Goal: Task Accomplishment & Management: Use online tool/utility

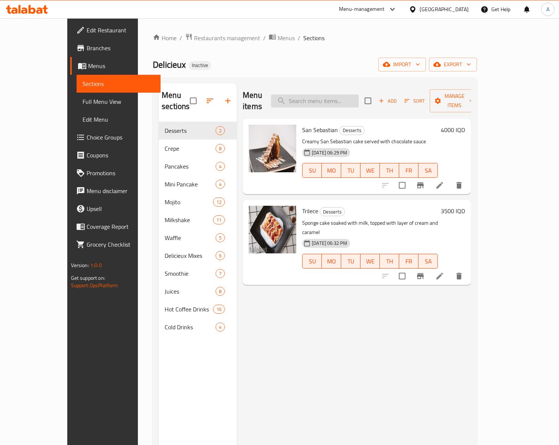
click at [347, 97] on input "search" at bounding box center [315, 100] width 88 height 13
paste input "يك بستاشيو"
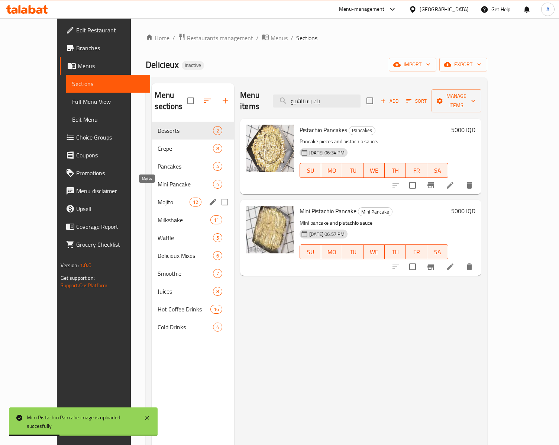
click at [158, 197] on span "Mojito" at bounding box center [174, 201] width 32 height 9
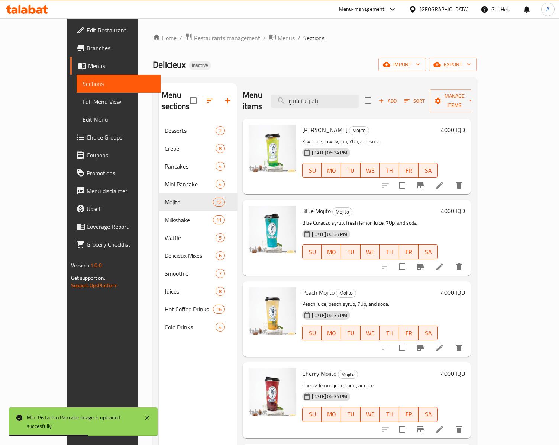
click at [421, 206] on h6 "Blue [PERSON_NAME]" at bounding box center [370, 211] width 136 height 10
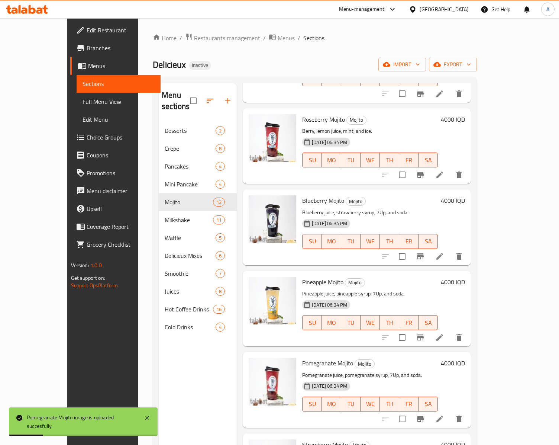
scroll to position [372, 0]
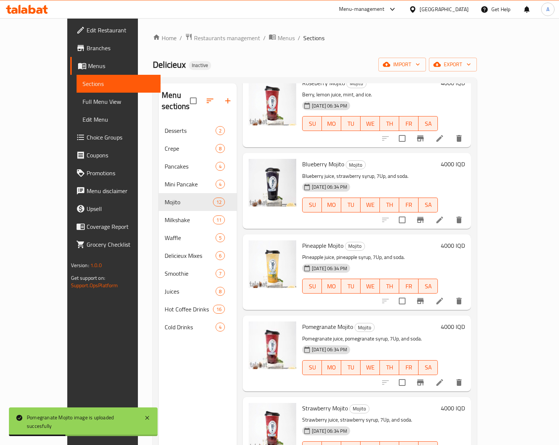
click at [349, 240] on h6 "Pineapple [PERSON_NAME]" at bounding box center [370, 245] width 136 height 10
click at [351, 261] on div "[DATE] 06:34 PM SU MO TU WE TH FR SA" at bounding box center [370, 281] width 142 height 40
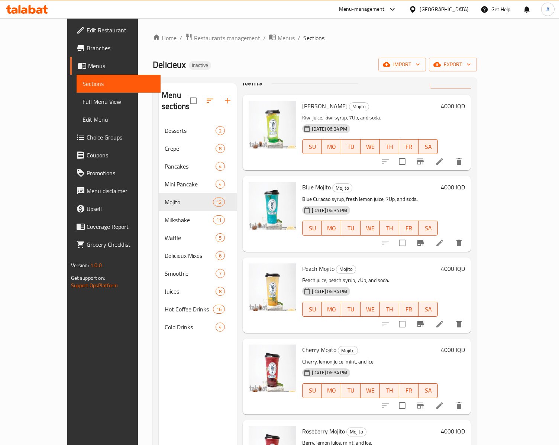
scroll to position [0, 0]
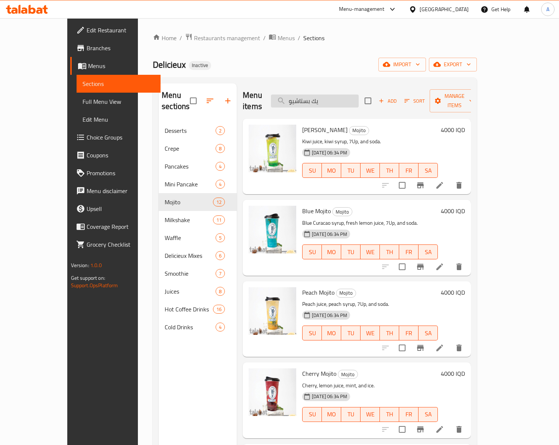
drag, startPoint x: 355, startPoint y: 100, endPoint x: 297, endPoint y: 97, distance: 58.1
click at [297, 97] on input "يك بستاشيو" at bounding box center [315, 100] width 88 height 13
click at [355, 94] on input "يك بستاشيو" at bounding box center [315, 100] width 88 height 13
drag, startPoint x: 353, startPoint y: 94, endPoint x: 281, endPoint y: 94, distance: 71.4
click at [281, 94] on div "Menu items يك بستاشيو Add Sort Manage items" at bounding box center [357, 100] width 228 height 35
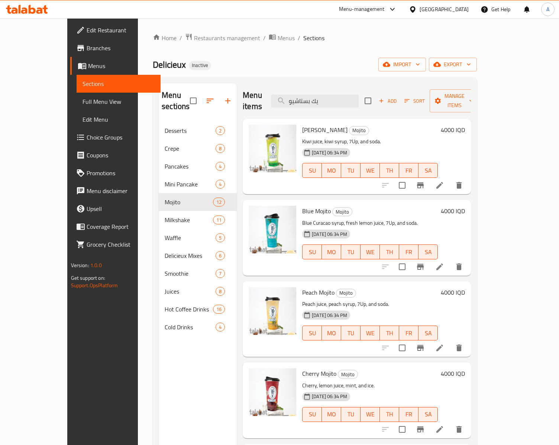
paste input "V60"
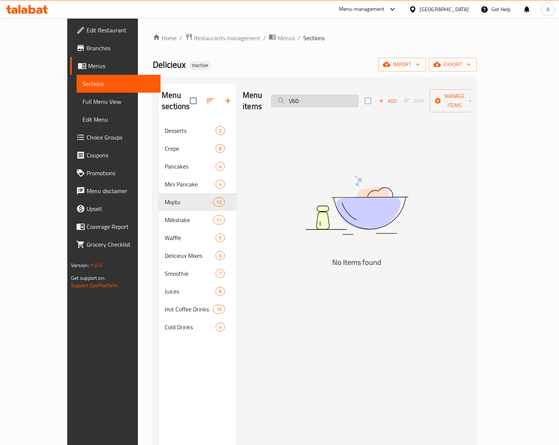
click at [316, 96] on input "V60" at bounding box center [315, 100] width 88 height 13
click at [320, 95] on input "60" at bounding box center [315, 100] width 88 height 13
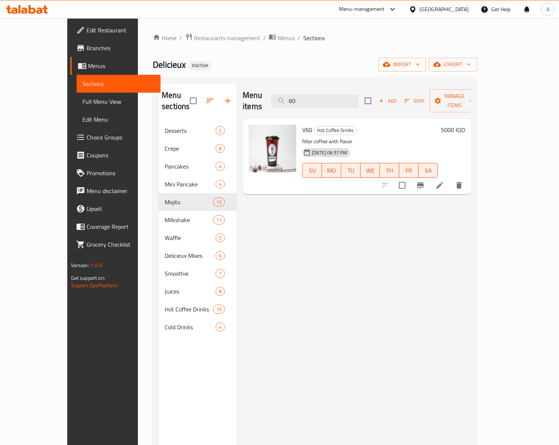
drag, startPoint x: 350, startPoint y: 98, endPoint x: 269, endPoint y: 101, distance: 81.1
click at [269, 101] on div "Menu items 60 Add Sort Manage items" at bounding box center [357, 100] width 228 height 35
click at [347, 94] on input "60" at bounding box center [315, 100] width 88 height 13
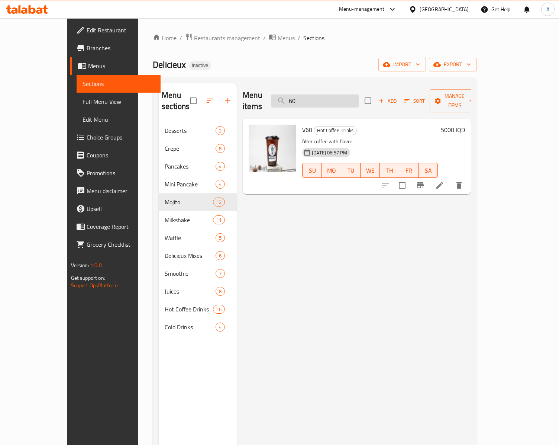
paste input "اسبريسو"
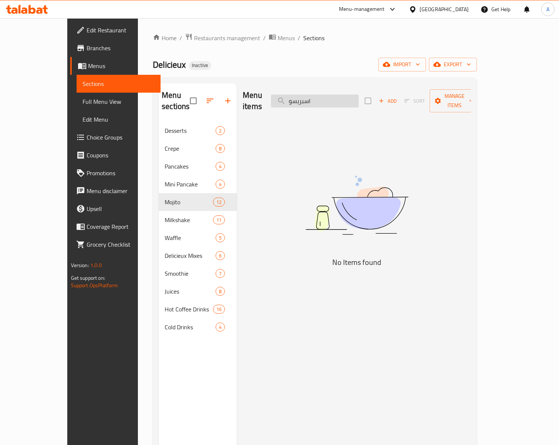
drag, startPoint x: 342, startPoint y: 94, endPoint x: 335, endPoint y: 100, distance: 9.0
click at [335, 100] on input "اسبريسو" at bounding box center [315, 100] width 88 height 13
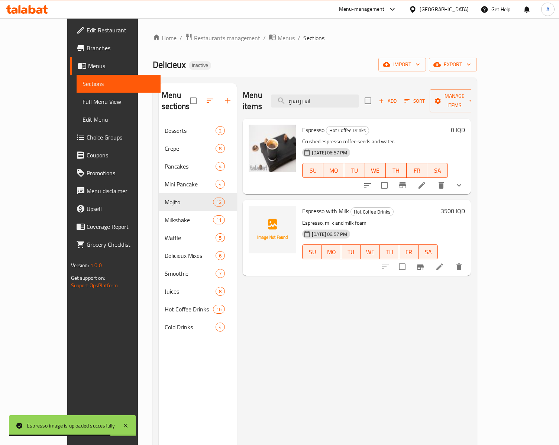
drag, startPoint x: 364, startPoint y: 96, endPoint x: 268, endPoint y: 98, distance: 96.7
click at [268, 98] on div "Menu items اسبريسو Add Sort Manage items" at bounding box center [357, 100] width 228 height 35
click at [336, 99] on input "اسبريسو" at bounding box center [315, 100] width 88 height 13
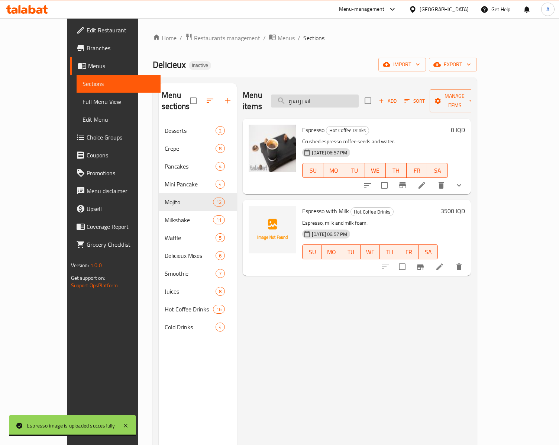
paste input "نتعاش"
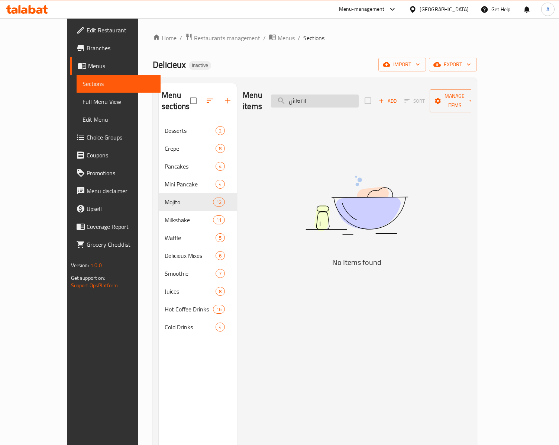
drag, startPoint x: 328, startPoint y: 97, endPoint x: 332, endPoint y: 98, distance: 4.7
click at [332, 98] on input "انتعاش" at bounding box center [315, 100] width 88 height 13
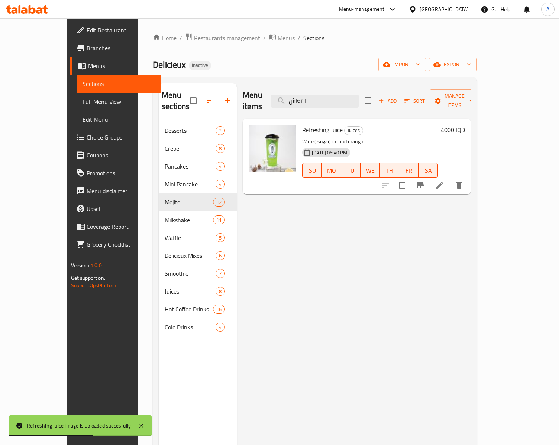
drag, startPoint x: 358, startPoint y: 100, endPoint x: 283, endPoint y: 101, distance: 75.1
click at [283, 101] on div "Menu items انتعاش Add Sort Manage items" at bounding box center [357, 100] width 228 height 35
click at [359, 97] on input "انتعاش" at bounding box center [315, 100] width 88 height 13
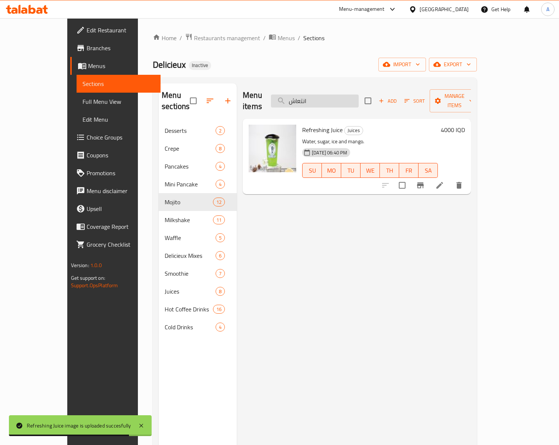
paste input "ريجنال"
click at [359, 97] on input "اوريجنال" at bounding box center [315, 100] width 88 height 13
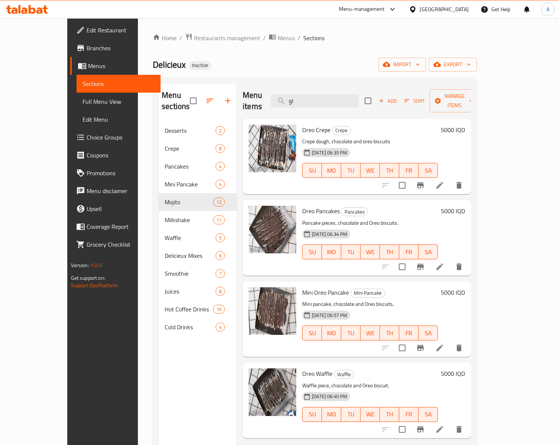
type input "ا"
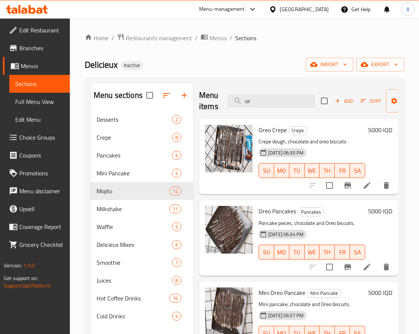
click at [275, 207] on span "Oreo Pancakes" at bounding box center [278, 210] width 38 height 11
click at [280, 274] on div "Oreo Pancakes Pancakes Pancake pieces, chocolate and Oreo biscuits. [DATE] 06:3…" at bounding box center [298, 237] width 199 height 75
drag, startPoint x: 259, startPoint y: 95, endPoint x: 225, endPoint y: 99, distance: 33.7
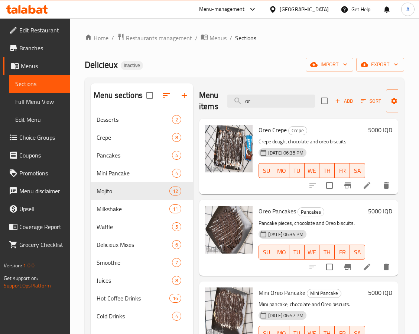
click at [225, 99] on div "Menu items or Add Sort Manage items" at bounding box center [298, 100] width 199 height 35
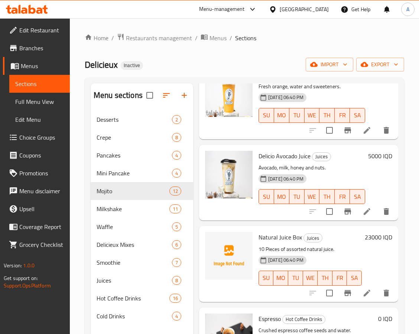
scroll to position [4072, 0]
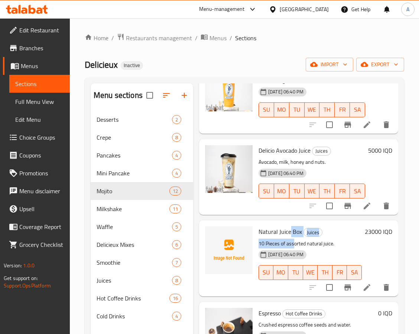
drag, startPoint x: 289, startPoint y: 257, endPoint x: 295, endPoint y: 266, distance: 10.5
click at [295, 266] on div "Natural Juice Box Juices 10 Pieces of assorted natural juice. [DATE] 06:40 PM S…" at bounding box center [310, 258] width 109 height 70
click at [295, 248] on p "10 Pieces of assorted natural juice." at bounding box center [310, 243] width 103 height 9
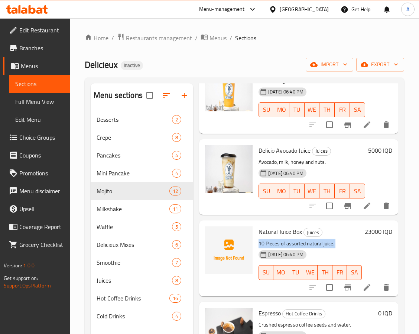
click at [295, 248] on p "10 Pieces of assorted natural juice." at bounding box center [310, 243] width 103 height 9
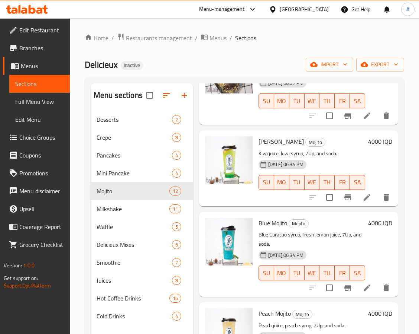
scroll to position [1227, 0]
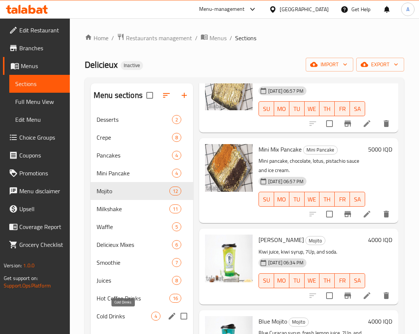
drag, startPoint x: 122, startPoint y: 316, endPoint x: 123, endPoint y: 305, distance: 11.6
click at [122, 316] on span "Cold Drinks" at bounding box center [124, 315] width 55 height 9
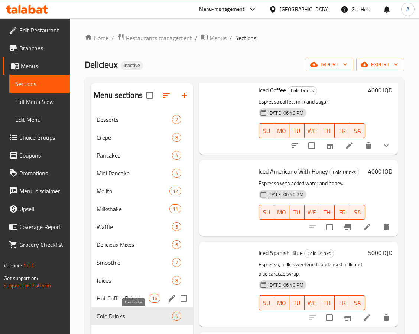
scroll to position [58, 0]
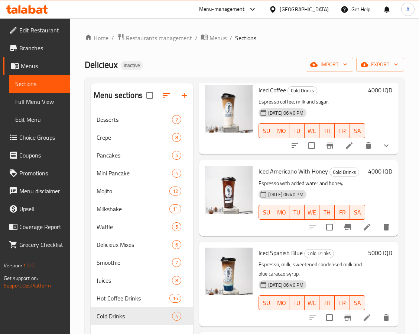
click at [319, 228] on div "Menu items o Add Sort Manage items Iced Coffee Cold Drinks Espresso coffee, mil…" at bounding box center [295, 250] width 205 height 334
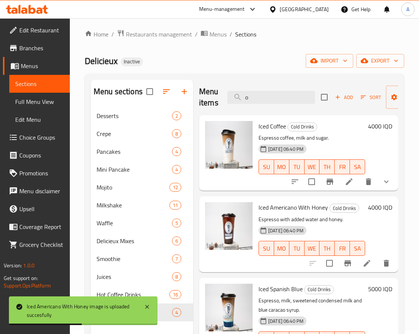
scroll to position [0, 0]
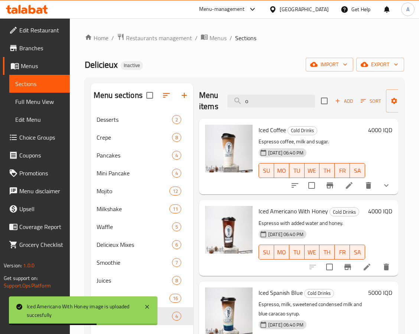
click at [280, 210] on span "Iced Americano With Honey" at bounding box center [294, 210] width 70 height 11
copy span "Americano"
drag, startPoint x: 248, startPoint y: 105, endPoint x: 226, endPoint y: 105, distance: 22.3
click at [226, 105] on div "Menu items o Add Sort Manage items" at bounding box center [298, 100] width 199 height 35
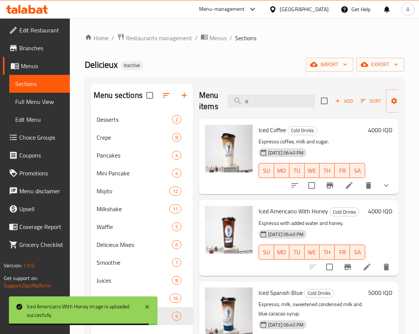
paste input "Americano"
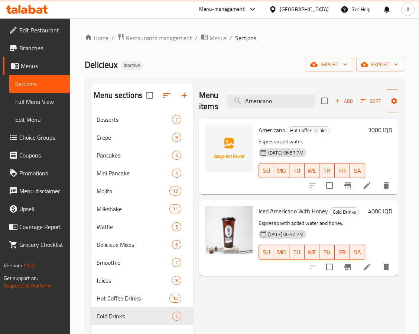
drag, startPoint x: 250, startPoint y: 102, endPoint x: 224, endPoint y: 106, distance: 26.0
click at [224, 106] on div "Menu items Americano Add Sort Manage items" at bounding box center [298, 100] width 199 height 35
paste input "سبانش"
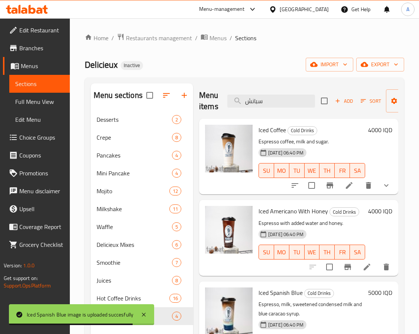
drag, startPoint x: 267, startPoint y: 95, endPoint x: 213, endPoint y: 102, distance: 53.9
click at [215, 102] on div "Menu items سبانش Add Sort Manage items" at bounding box center [298, 100] width 199 height 35
paste input "فراولة"
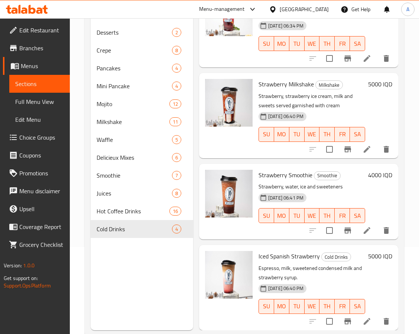
scroll to position [104, 0]
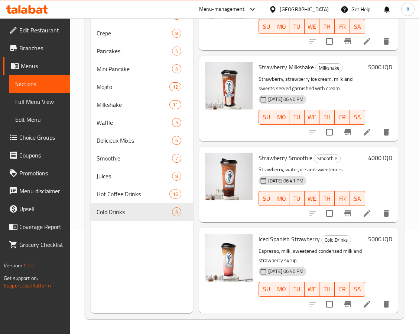
click at [275, 246] on p "Espresso, milk, sweetened condensed milk and strawberry syrup." at bounding box center [312, 255] width 107 height 19
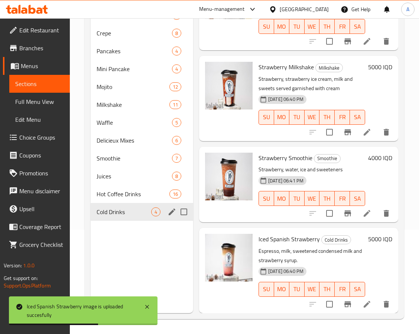
scroll to position [58, 0]
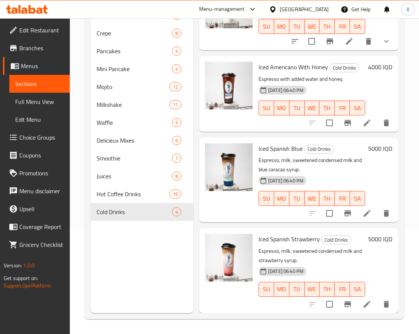
click at [225, 228] on div "Iced Spanish Strawberry Cold Drinks Espresso, milk, sweetened condensed milk an…" at bounding box center [298, 270] width 199 height 85
click at [144, 225] on div "Menu sections Desserts 2 Crepe 8 Pancakes 4 Mini Pancake 4 Mojito 12 Milkshake …" at bounding box center [142, 146] width 103 height 334
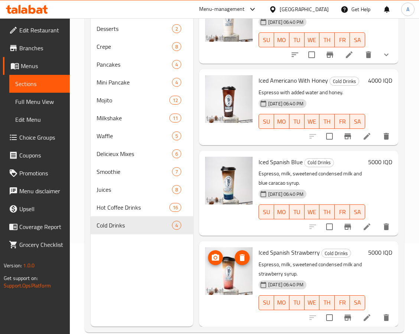
scroll to position [104, 0]
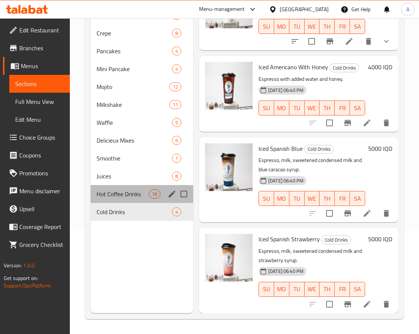
click at [117, 199] on div "Hot Coffee Drinks 16" at bounding box center [142, 194] width 103 height 18
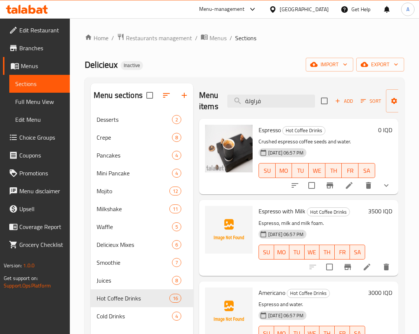
drag, startPoint x: 264, startPoint y: 105, endPoint x: 219, endPoint y: 104, distance: 45.0
click at [220, 104] on div "Menu items فراولة Add Sort Manage items" at bounding box center [298, 100] width 199 height 35
type input "ت"
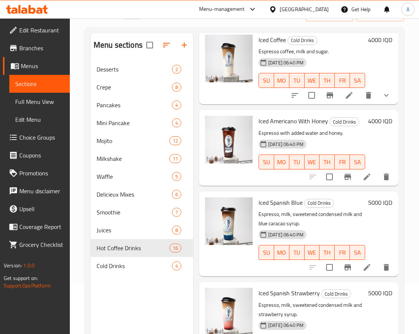
scroll to position [48, 0]
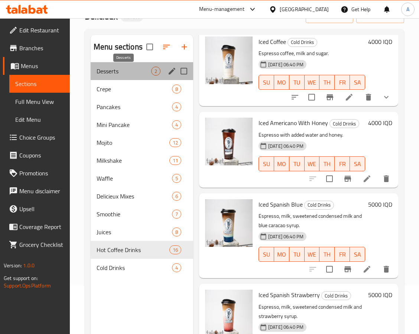
click at [125, 72] on span "Desserts" at bounding box center [124, 71] width 55 height 9
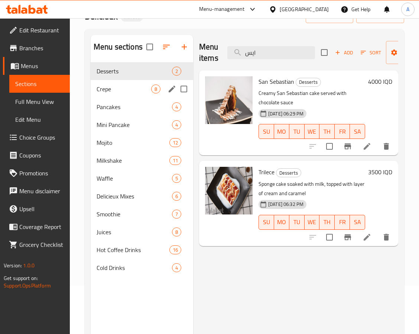
click at [124, 91] on span "Crepe" at bounding box center [124, 88] width 55 height 9
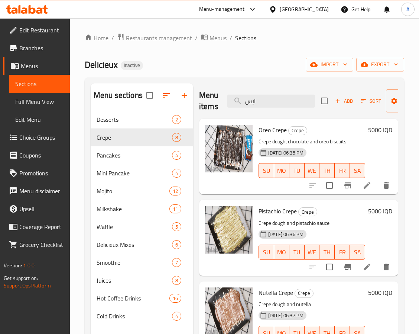
drag, startPoint x: 288, startPoint y: 102, endPoint x: 202, endPoint y: 105, distance: 85.6
click at [202, 105] on div "Menu items ايس Add Sort Manage items" at bounding box center [298, 100] width 199 height 35
paste input "فانيلا"
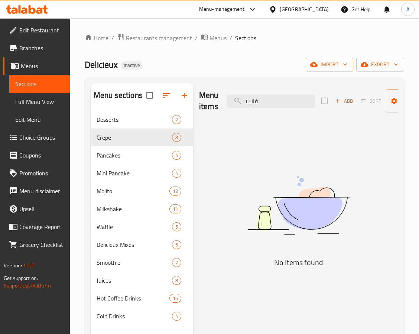
drag, startPoint x: 250, startPoint y: 170, endPoint x: 239, endPoint y: 181, distance: 15.5
click at [250, 170] on img at bounding box center [299, 205] width 186 height 99
click at [221, 187] on img at bounding box center [299, 205] width 186 height 99
click at [256, 151] on div "Menu items فانيلا Add Sort Manage items No Items found" at bounding box center [295, 250] width 205 height 334
click at [269, 99] on input "فانيلا" at bounding box center [272, 100] width 88 height 13
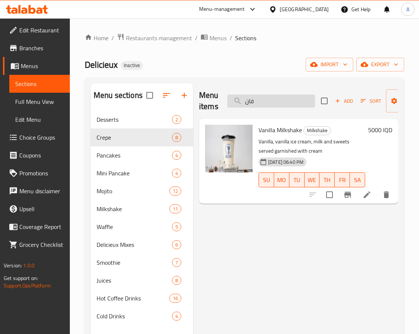
click at [263, 103] on input "فان" at bounding box center [272, 100] width 88 height 13
paste input "Amer - [PERSON_NAME]"
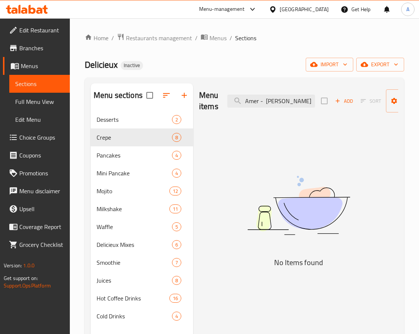
scroll to position [0, 20]
drag, startPoint x: 284, startPoint y: 100, endPoint x: 366, endPoint y: 96, distance: 82.7
click at [366, 96] on div "Menu items Amer - [PERSON_NAME] - Delicieux Add Sort Manage items" at bounding box center [298, 100] width 199 height 35
drag, startPoint x: 266, startPoint y: 101, endPoint x: 180, endPoint y: 116, distance: 87.2
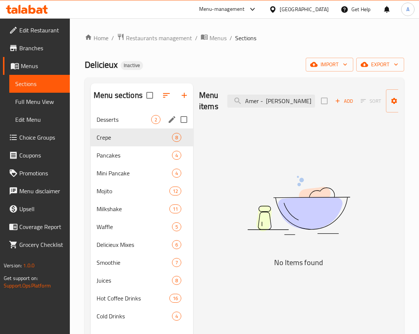
click at [180, 116] on div "Menu sections Desserts 2 Crepe 8 Pancakes 4 Mini Pancake 4 Mojito 12 Milkshake …" at bounding box center [245, 250] width 308 height 334
drag, startPoint x: 259, startPoint y: 102, endPoint x: 197, endPoint y: 114, distance: 63.2
click at [199, 114] on div "Menu items ايس [PERSON_NAME] Add Sort Manage items No Items found" at bounding box center [295, 250] width 205 height 334
drag, startPoint x: 255, startPoint y: 102, endPoint x: 322, endPoint y: 102, distance: 66.9
click at [321, 102] on div "Menu items ايس كريم Add Sort Manage items" at bounding box center [298, 100] width 199 height 35
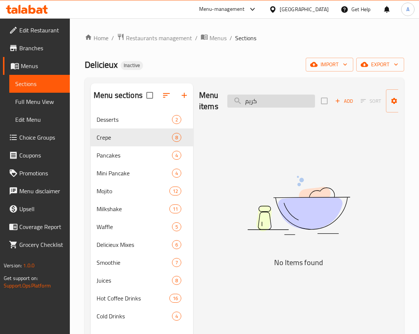
drag, startPoint x: 267, startPoint y: 101, endPoint x: 287, endPoint y: 102, distance: 20.5
click at [287, 102] on input "كريم" at bounding box center [272, 100] width 88 height 13
drag, startPoint x: 243, startPoint y: 103, endPoint x: 237, endPoint y: 106, distance: 7.0
click at [237, 106] on input "كريم" at bounding box center [272, 100] width 88 height 13
click at [265, 99] on input "كريم" at bounding box center [272, 100] width 88 height 13
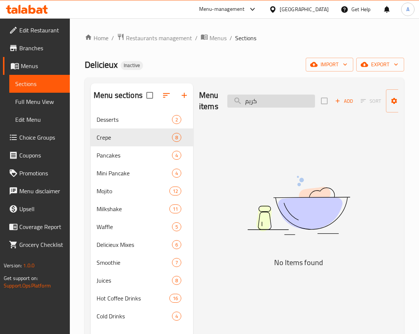
click at [265, 99] on input "كريم" at bounding box center [272, 100] width 88 height 13
click at [255, 160] on img at bounding box center [299, 205] width 186 height 99
paste input "وفي"
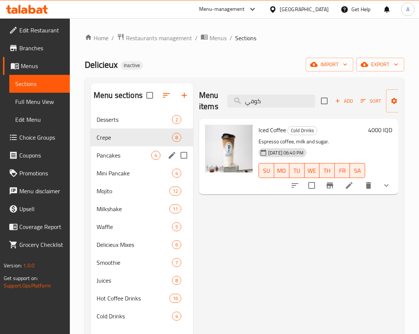
click at [123, 158] on span "Pancakes" at bounding box center [124, 155] width 55 height 9
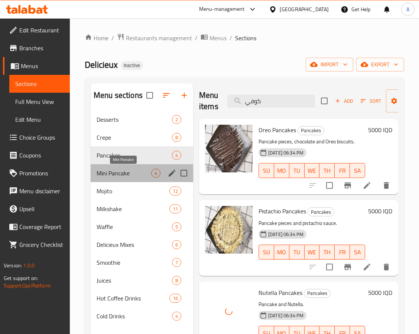
click at [136, 174] on span "Mini Pancake" at bounding box center [124, 172] width 55 height 9
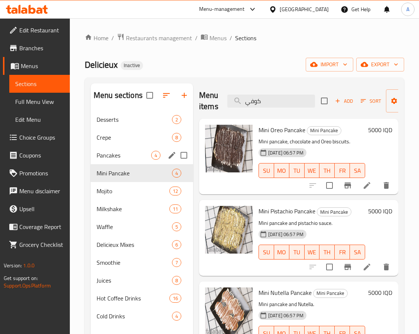
click at [129, 148] on div "Pancakes 4" at bounding box center [142, 155] width 103 height 18
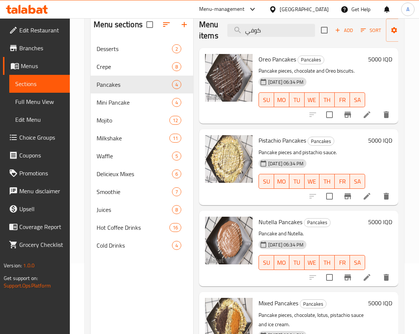
scroll to position [104, 0]
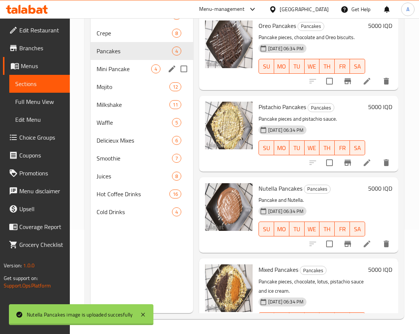
click at [133, 61] on div "Mini Pancake 4" at bounding box center [142, 69] width 103 height 18
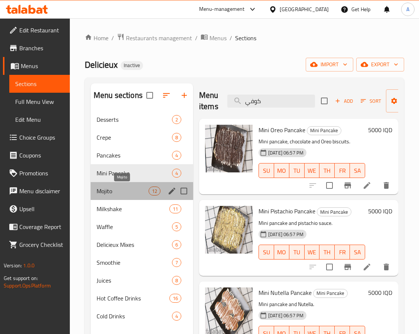
click at [113, 192] on span "Mojito" at bounding box center [123, 190] width 52 height 9
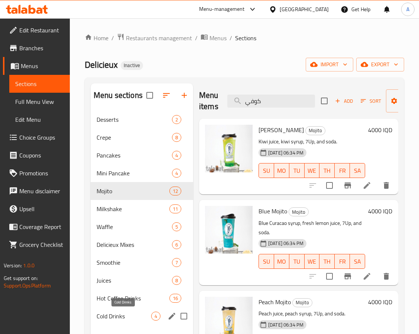
click at [124, 316] on span "Cold Drinks" at bounding box center [124, 315] width 55 height 9
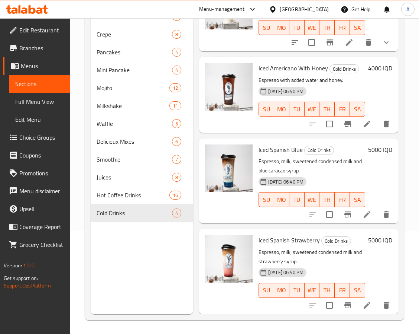
scroll to position [104, 0]
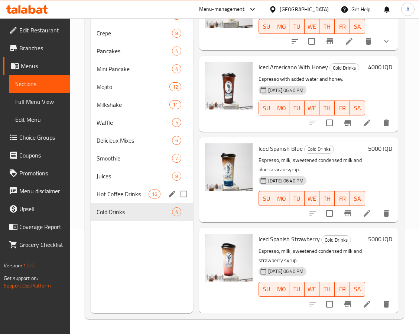
click at [120, 196] on span "Hot Coffee Drinks" at bounding box center [123, 193] width 52 height 9
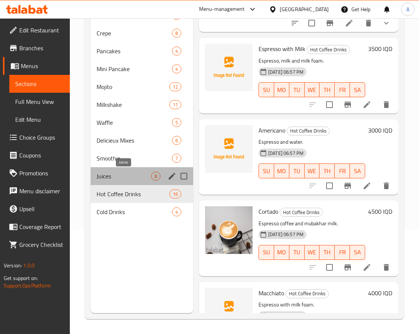
click at [122, 171] on span "Juices" at bounding box center [124, 175] width 55 height 9
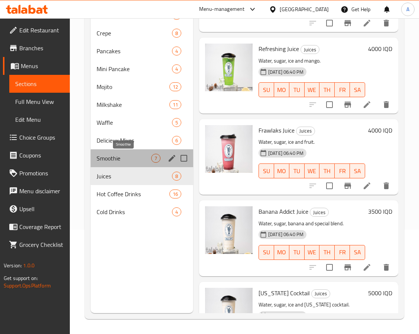
click at [129, 155] on span "Smoothie" at bounding box center [124, 158] width 55 height 9
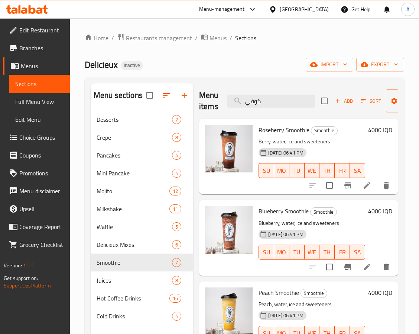
drag, startPoint x: 272, startPoint y: 97, endPoint x: 201, endPoint y: 107, distance: 72.1
click at [201, 107] on div "Menu items كوفي Add Sort Manage items" at bounding box center [298, 100] width 199 height 35
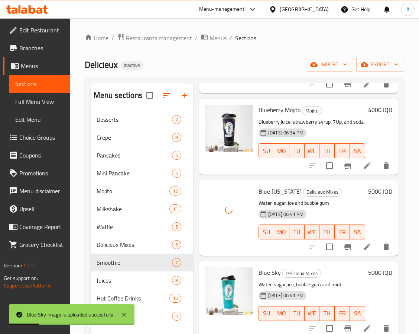
scroll to position [112, 0]
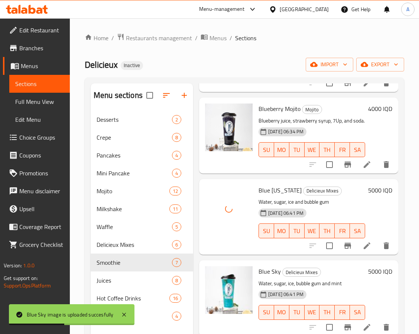
click at [305, 206] on p "Water, sugar, ice and bubble gum" at bounding box center [312, 201] width 107 height 9
click at [280, 196] on span "Blue [US_STATE]" at bounding box center [280, 189] width 43 height 11
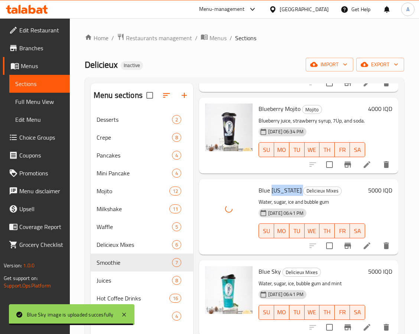
click at [280, 196] on span "Blue [US_STATE]" at bounding box center [280, 189] width 43 height 11
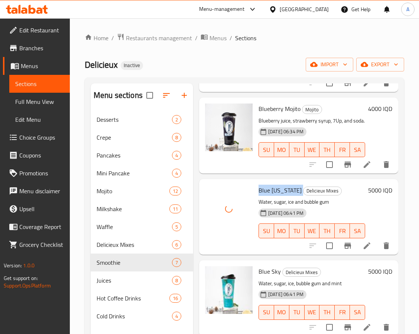
click at [280, 196] on span "Blue [US_STATE]" at bounding box center [280, 189] width 43 height 11
click at [280, 206] on p "Water, sugar, ice and bubble gum" at bounding box center [312, 201] width 107 height 9
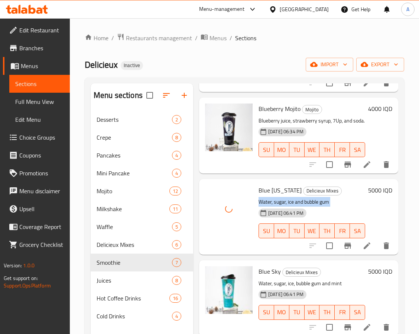
click at [280, 206] on p "Water, sugar, ice and bubble gum" at bounding box center [312, 201] width 107 height 9
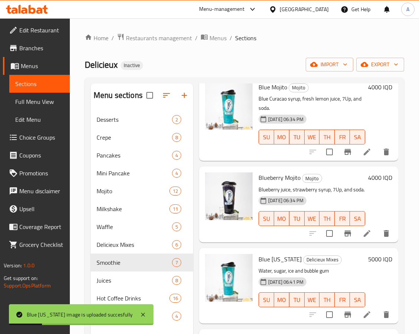
scroll to position [0, 0]
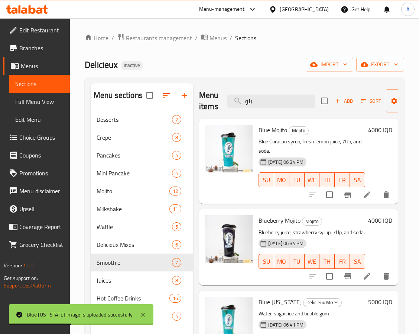
drag, startPoint x: 279, startPoint y: 97, endPoint x: 226, endPoint y: 104, distance: 53.3
click at [226, 104] on div "Menu items بلو Add Sort Manage items" at bounding box center [298, 100] width 199 height 35
paste input "يرلتشا"
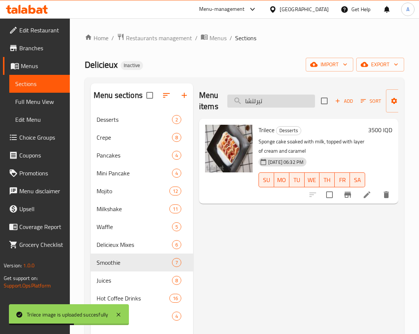
drag, startPoint x: 270, startPoint y: 100, endPoint x: 236, endPoint y: 107, distance: 35.5
click at [236, 107] on input "تيرلتشا" at bounding box center [272, 100] width 88 height 13
click at [254, 105] on input "تيرلتشا" at bounding box center [272, 100] width 88 height 13
paste input "يري"
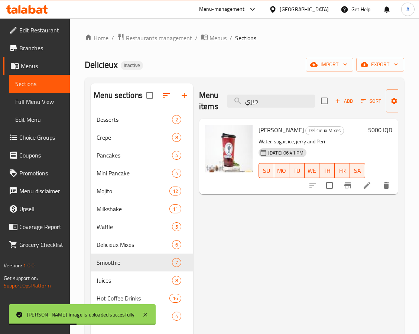
drag, startPoint x: 273, startPoint y: 97, endPoint x: 212, endPoint y: 110, distance: 62.4
click at [212, 110] on div "Menu items جيري Add Sort Manage items" at bounding box center [298, 100] width 199 height 35
click at [273, 105] on input "جيري" at bounding box center [272, 100] width 88 height 13
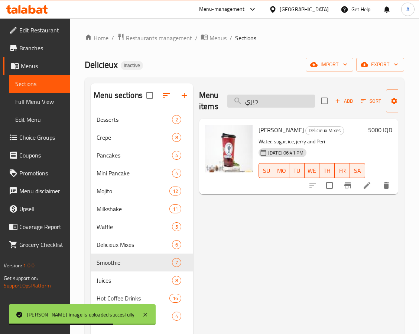
paste input "ليسيو"
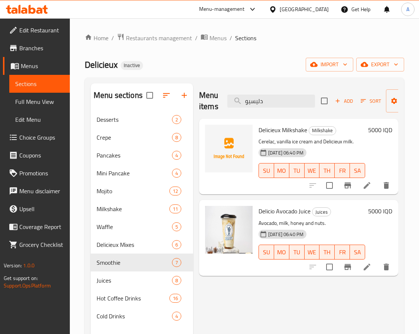
drag, startPoint x: 253, startPoint y: 303, endPoint x: 208, endPoint y: 302, distance: 45.8
click at [253, 303] on div "Menu items دليسيو Add Sort Manage items Delicieux Milkshake Milkshake Cerelac, …" at bounding box center [295, 250] width 205 height 334
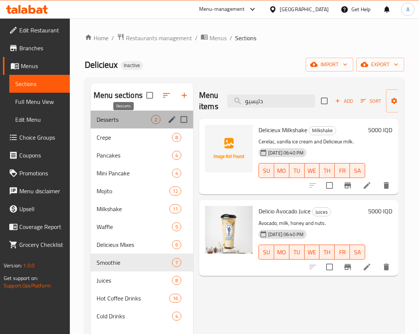
click at [127, 120] on span "Desserts" at bounding box center [124, 119] width 55 height 9
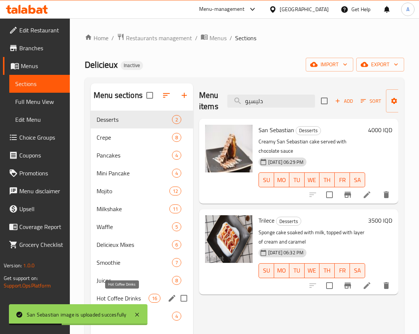
click at [131, 299] on span "Hot Coffee Drinks" at bounding box center [123, 297] width 52 height 9
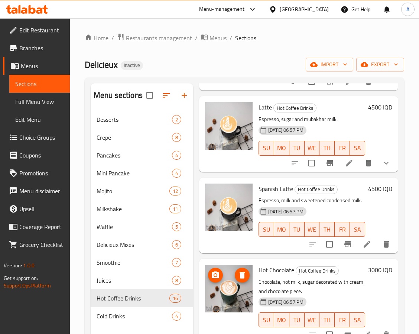
scroll to position [781, 0]
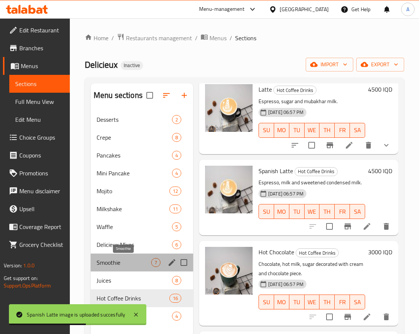
click at [115, 263] on span "Smoothie" at bounding box center [124, 262] width 55 height 9
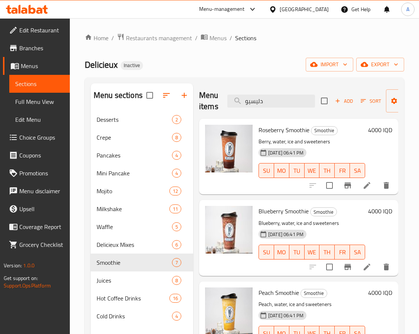
drag, startPoint x: 287, startPoint y: 96, endPoint x: 191, endPoint y: 109, distance: 96.5
click at [191, 109] on div "Menu sections Desserts 2 Crepe 8 Pancakes 4 Mini Pancake 4 Mojito 12 Milkshake …" at bounding box center [245, 250] width 308 height 334
click at [270, 102] on input "دليسيو" at bounding box center [272, 100] width 88 height 13
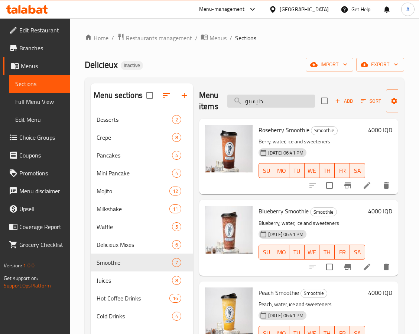
paste input "وخ"
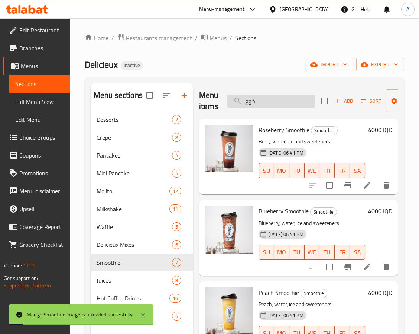
click at [273, 98] on input "خوخ" at bounding box center [272, 100] width 88 height 13
paste input "وبلي"
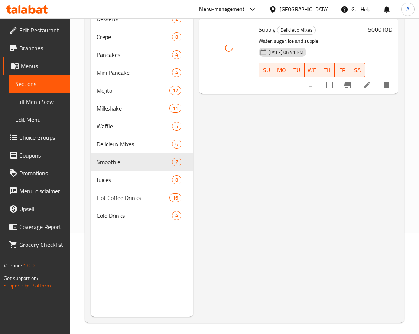
scroll to position [104, 0]
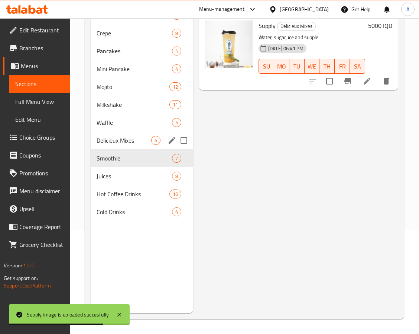
click at [139, 134] on div "Delicieux Mixes 6" at bounding box center [142, 140] width 103 height 18
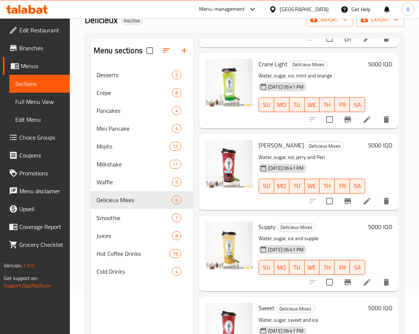
scroll to position [104, 0]
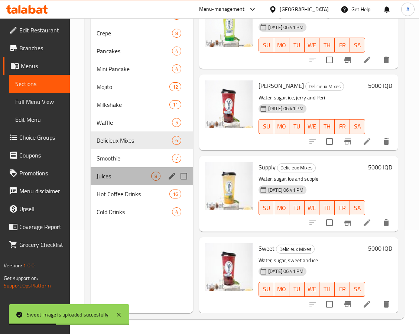
click at [122, 171] on div "Juices 8" at bounding box center [142, 176] width 103 height 18
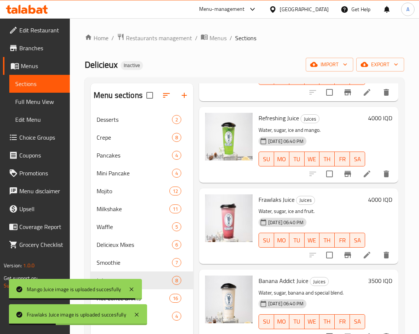
scroll to position [112, 0]
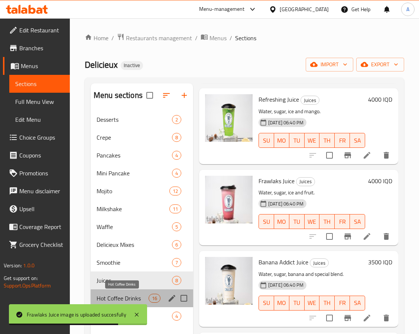
click at [141, 297] on span "Hot Coffee Drinks" at bounding box center [123, 297] width 52 height 9
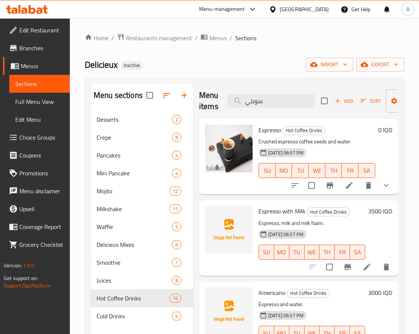
drag, startPoint x: 267, startPoint y: 96, endPoint x: 222, endPoint y: 101, distance: 44.8
click at [222, 101] on div "Menu items سوبلي Add Sort Manage items" at bounding box center [298, 100] width 199 height 35
click at [266, 106] on input "سوبلي" at bounding box center [272, 100] width 88 height 13
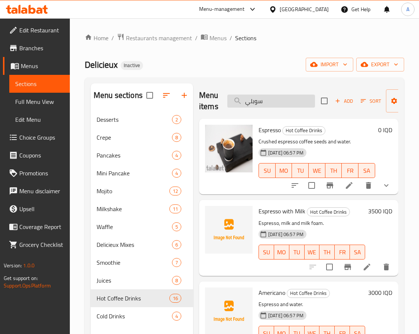
paste input "كليتية"
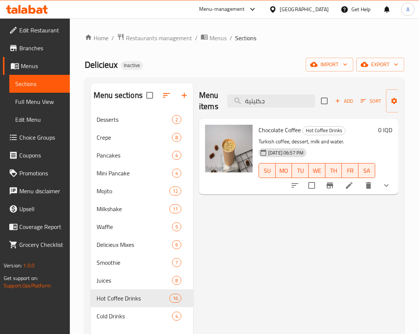
type input "جكليتية"
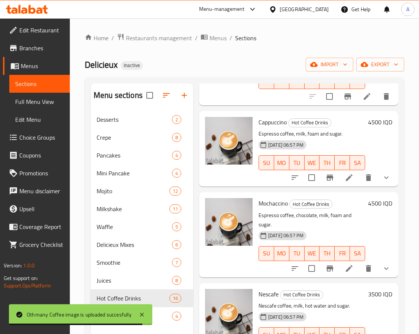
scroll to position [502, 0]
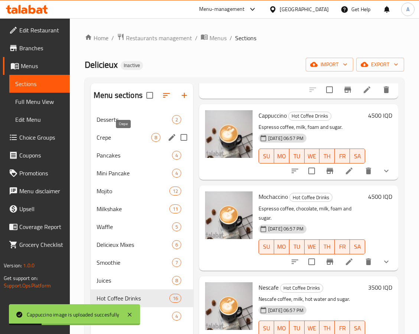
click at [119, 136] on span "Crepe" at bounding box center [124, 137] width 55 height 9
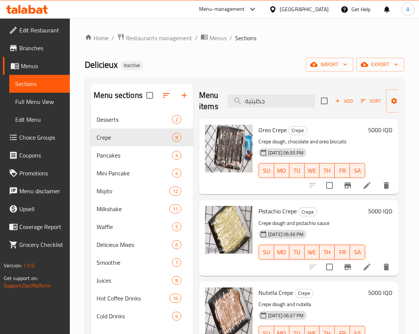
drag, startPoint x: 272, startPoint y: 100, endPoint x: 222, endPoint y: 104, distance: 50.0
click at [222, 104] on div "Menu items جكليتية Add Sort Manage items" at bounding box center [298, 100] width 199 height 35
paste input "سنيكرز"
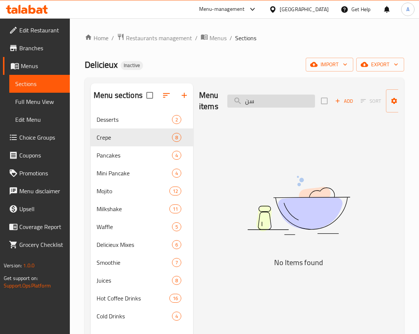
drag, startPoint x: 268, startPoint y: 107, endPoint x: 227, endPoint y: 106, distance: 40.9
click at [228, 106] on input "سن" at bounding box center [272, 100] width 88 height 13
paste input "كلكسي"
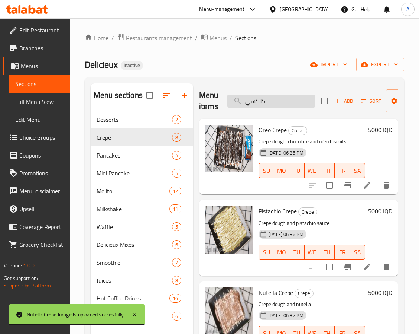
drag, startPoint x: 263, startPoint y: 100, endPoint x: 240, endPoint y: 103, distance: 22.9
click at [229, 105] on input "كلكسي" at bounding box center [272, 100] width 88 height 13
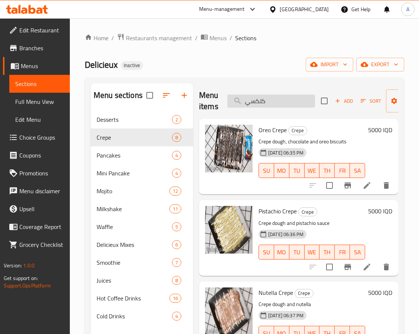
click at [286, 100] on input "كلكسي" at bounding box center [272, 100] width 88 height 13
paste input "رين"
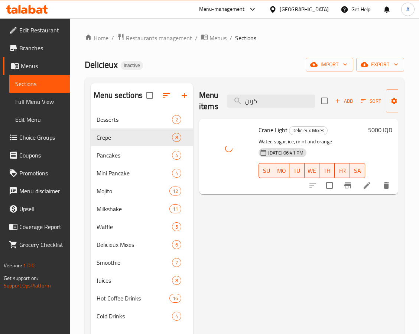
drag, startPoint x: 257, startPoint y: 106, endPoint x: 225, endPoint y: 107, distance: 32.0
click at [222, 107] on div "Menu items كرين Add Sort Manage items" at bounding box center [298, 100] width 199 height 35
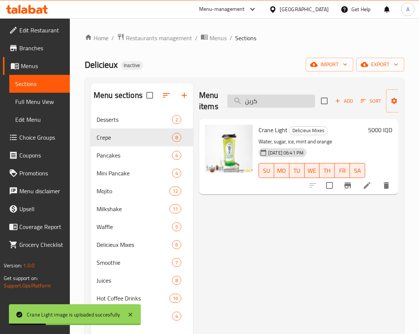
click at [283, 105] on input "كرين" at bounding box center [272, 100] width 88 height 13
paste input "اريزونا"
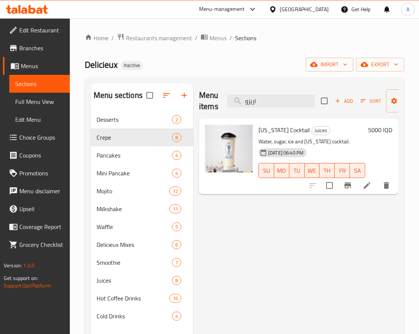
drag, startPoint x: 268, startPoint y: 101, endPoint x: 222, endPoint y: 103, distance: 45.4
click at [221, 103] on div "Menu items اريزو Add Sort Manage items" at bounding box center [298, 100] width 199 height 35
click at [259, 99] on input "اريزو" at bounding box center [272, 100] width 88 height 13
paste input "لاتيه"
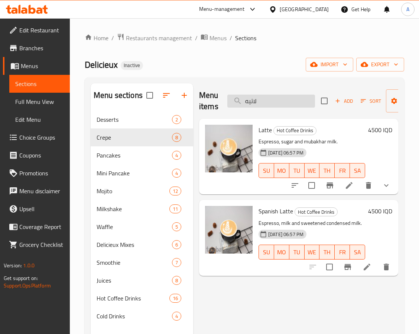
drag, startPoint x: 290, startPoint y: 97, endPoint x: 237, endPoint y: 102, distance: 53.4
click at [237, 102] on input "لاتيه" at bounding box center [272, 100] width 88 height 13
click at [261, 99] on input "لاتيه" at bounding box center [272, 100] width 88 height 13
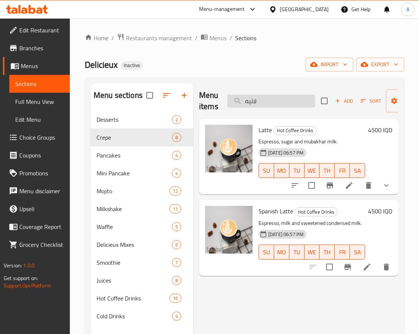
paste input "وز"
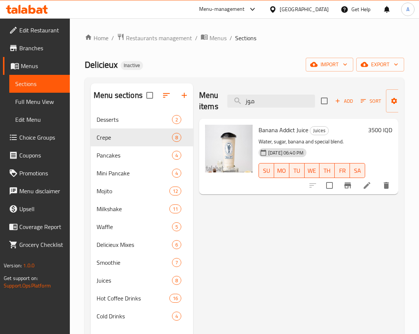
type input "موز"
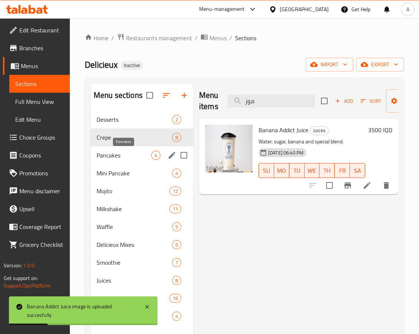
click at [122, 152] on span "Pancakes" at bounding box center [124, 155] width 55 height 9
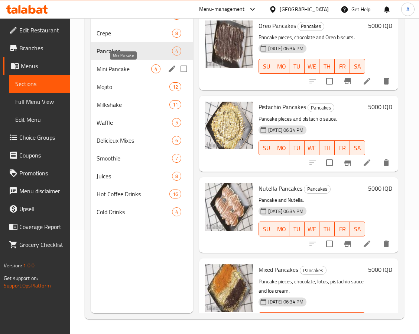
click at [134, 73] on span "Mini Pancake" at bounding box center [124, 68] width 55 height 9
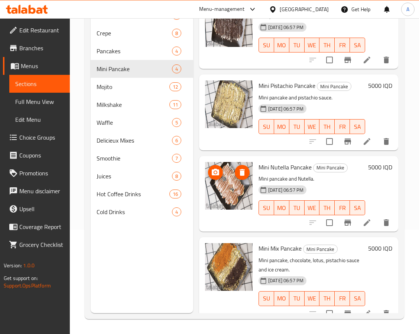
scroll to position [38, 0]
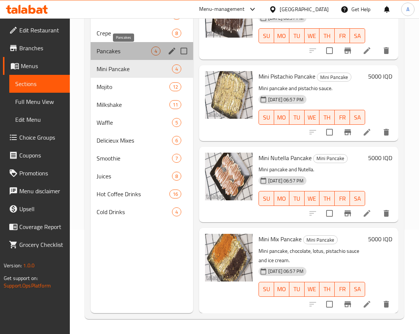
click at [123, 50] on span "Pancakes" at bounding box center [124, 50] width 55 height 9
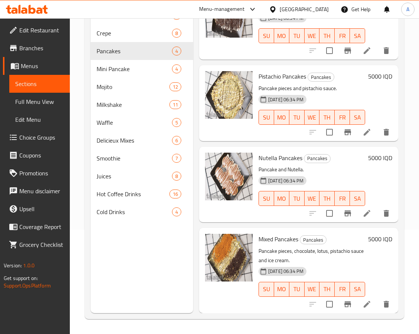
click at [343, 247] on p "Pancake pieces, chocolate, lotus, pistachio sauce and ice cream." at bounding box center [312, 255] width 107 height 19
click at [118, 55] on span "Pancakes" at bounding box center [124, 50] width 55 height 9
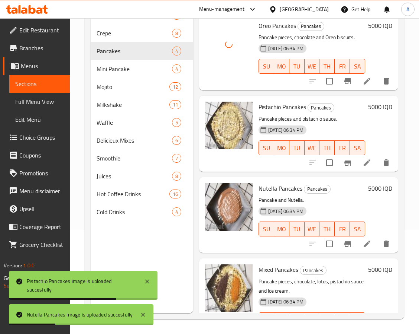
scroll to position [38, 0]
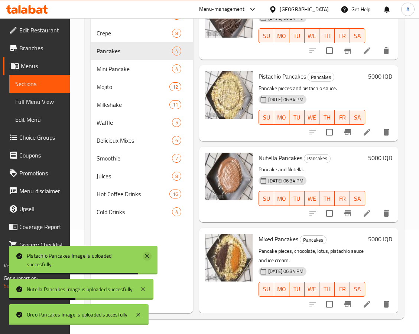
click at [147, 252] on icon at bounding box center [147, 255] width 9 height 9
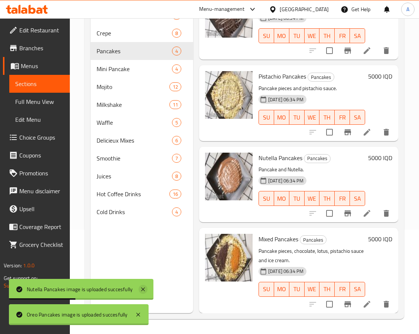
click at [145, 287] on icon at bounding box center [143, 288] width 9 height 9
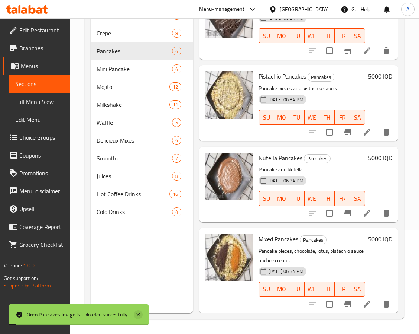
click at [139, 310] on icon at bounding box center [138, 314] width 9 height 9
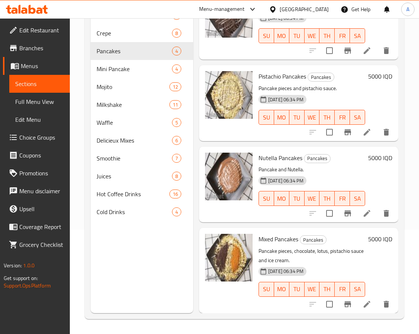
click at [153, 276] on div "Menu sections Desserts 2 Crepe 8 Pancakes 4 Mini Pancake 4 Mojito 12 Milkshake …" at bounding box center [142, 146] width 103 height 334
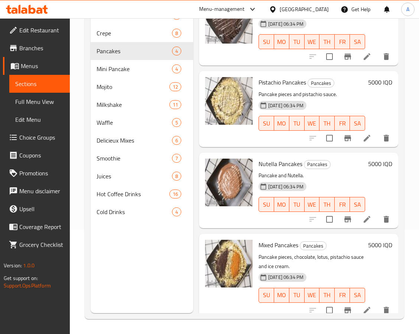
scroll to position [0, 0]
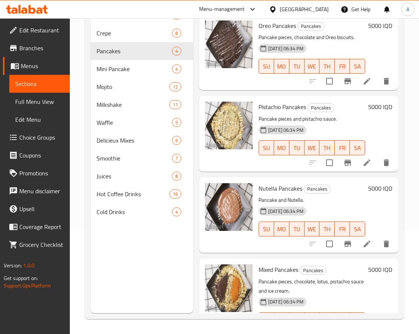
click at [307, 208] on span "[DATE] 06:34 PM" at bounding box center [286, 211] width 41 height 7
click at [306, 208] on span "[DATE] 06:34 PM" at bounding box center [286, 211] width 41 height 7
click at [283, 197] on p "Pancake and Nutella." at bounding box center [312, 199] width 107 height 9
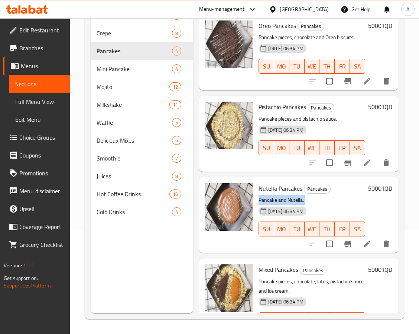
click at [283, 197] on p "Pancake and Nutella." at bounding box center [312, 199] width 107 height 9
click at [284, 186] on span "Nutella Pancakes" at bounding box center [281, 188] width 44 height 11
click at [157, 269] on div "Menu sections Desserts 2 Crepe 8 Pancakes 4 Mini Pancake 4 Mojito 12 Milkshake …" at bounding box center [142, 146] width 103 height 334
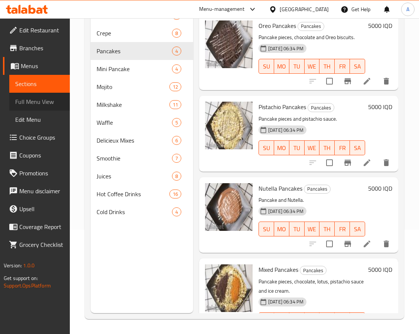
click at [38, 102] on span "Full Menu View" at bounding box center [39, 101] width 49 height 9
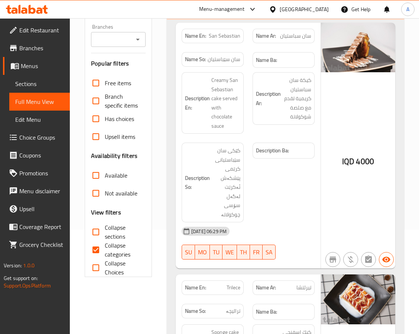
click at [355, 176] on div "IQD 4000" at bounding box center [358, 146] width 74 height 246
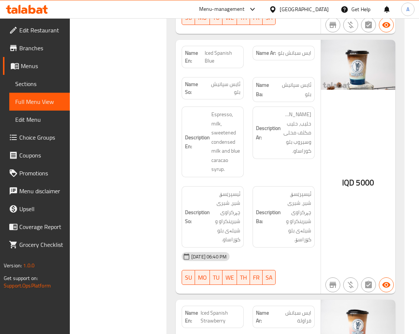
scroll to position [18884, 0]
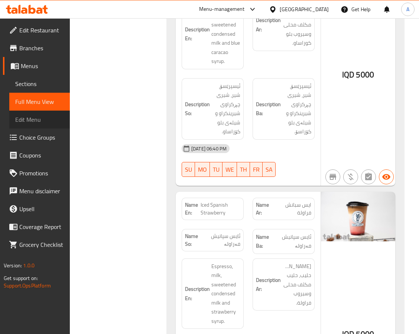
click at [38, 112] on link "Edit Menu" at bounding box center [39, 119] width 61 height 18
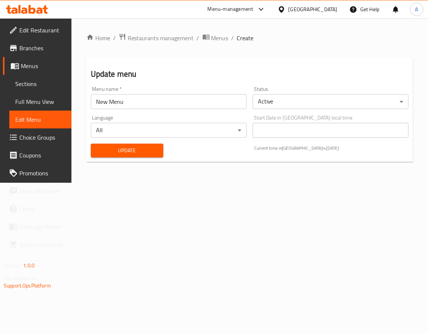
click at [40, 81] on span "Sections" at bounding box center [40, 83] width 50 height 9
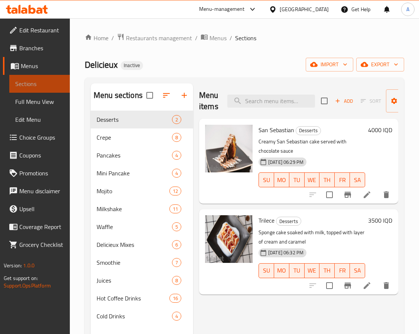
click at [40, 81] on span "Sections" at bounding box center [39, 83] width 49 height 9
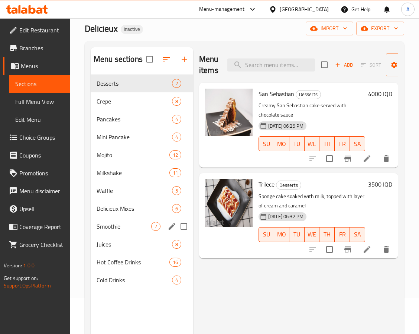
scroll to position [56, 0]
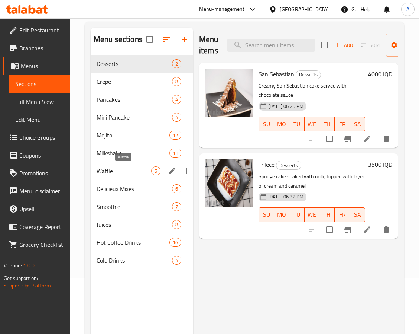
click at [122, 170] on span "Waffle" at bounding box center [124, 170] width 55 height 9
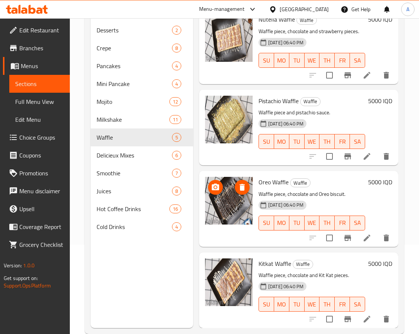
scroll to position [104, 0]
